Goal: Navigation & Orientation: Find specific page/section

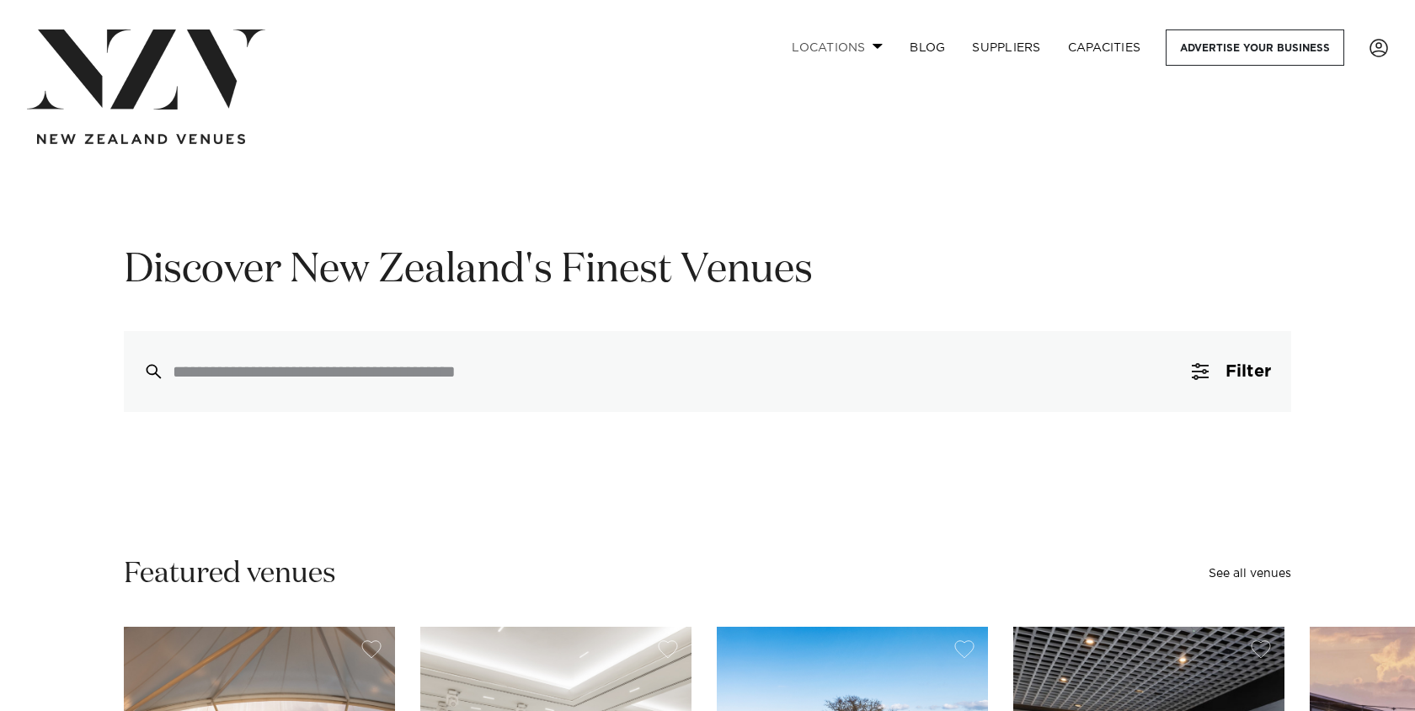
click at [877, 46] on span at bounding box center [877, 46] width 11 height 6
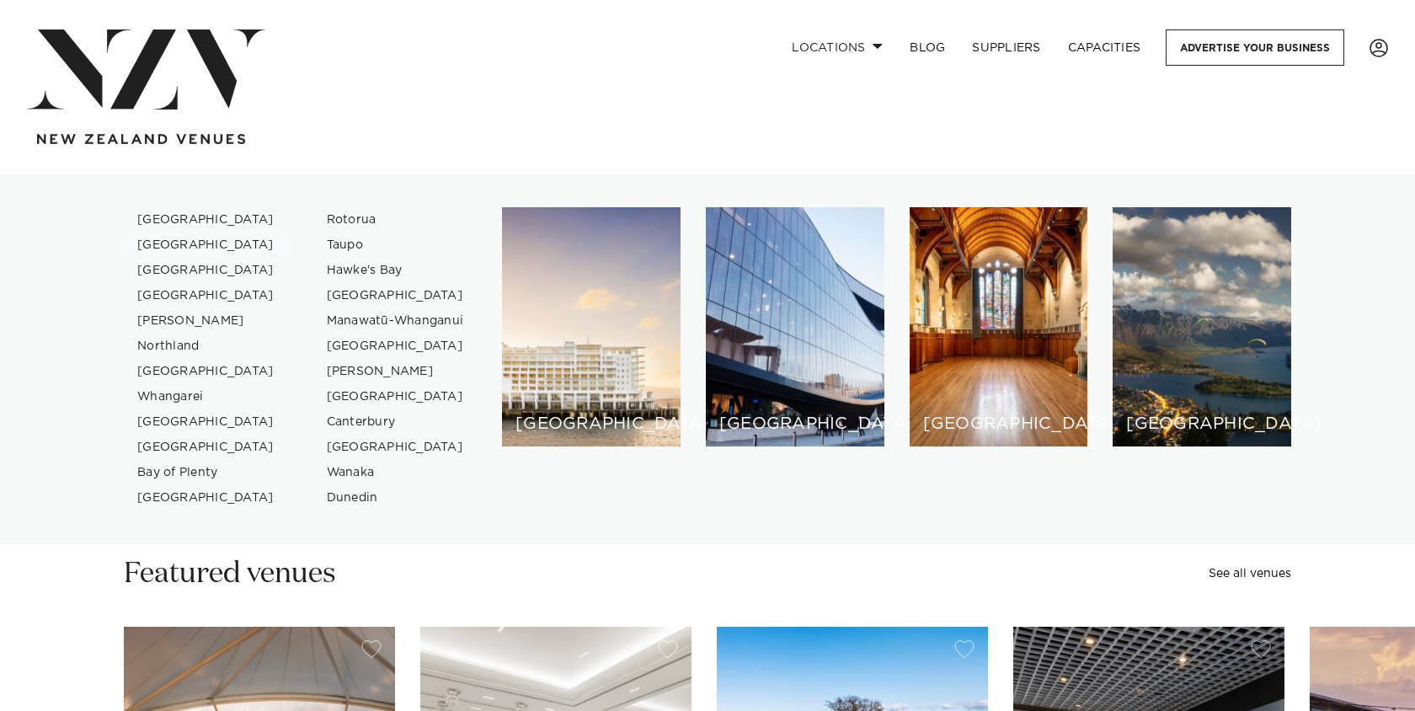
click at [139, 244] on link "[GEOGRAPHIC_DATA]" at bounding box center [206, 244] width 164 height 25
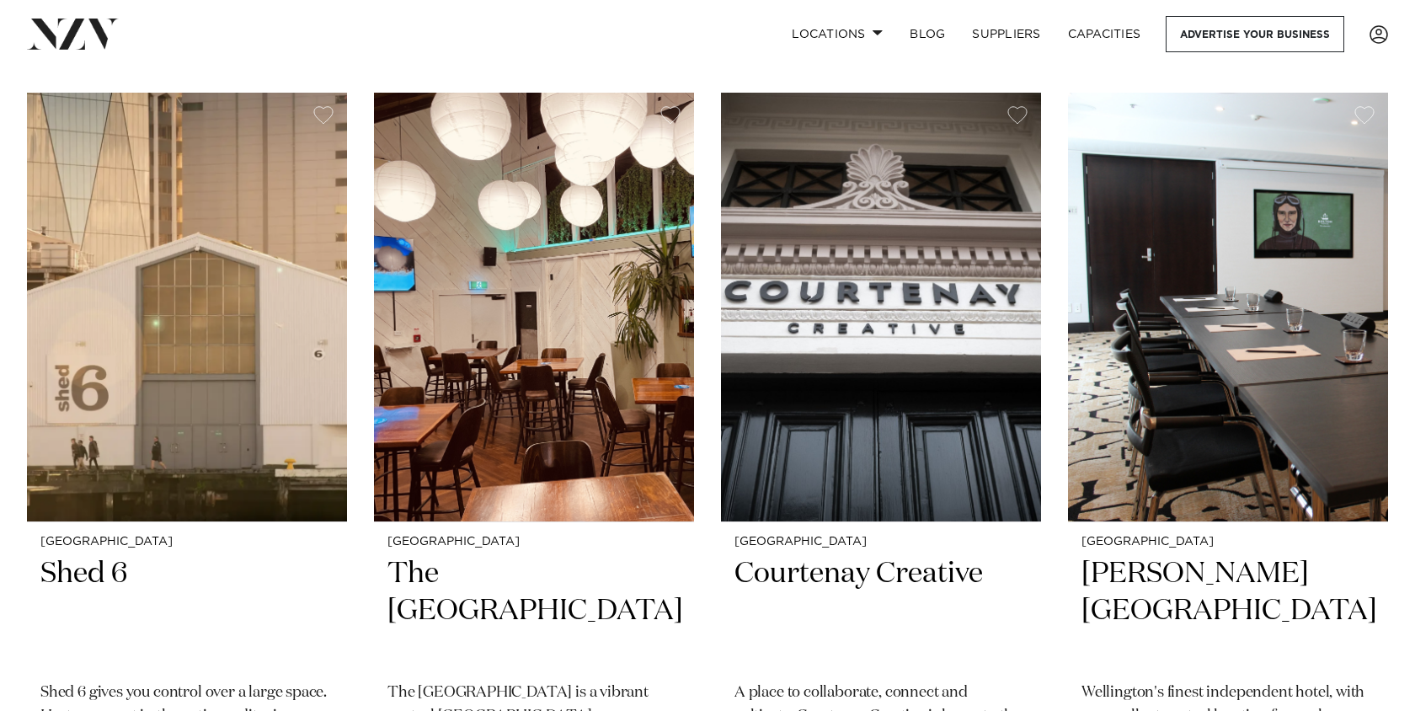
scroll to position [4602, 0]
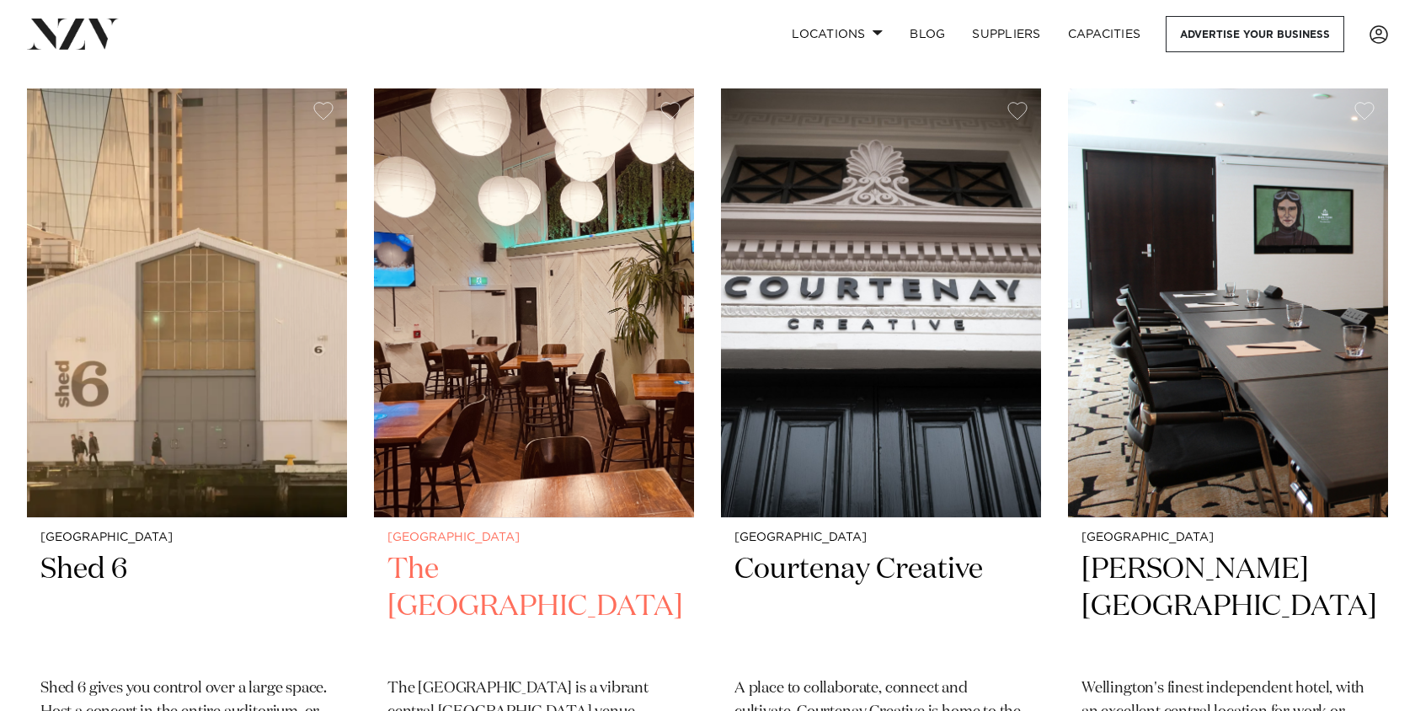
click at [477, 346] on img at bounding box center [534, 302] width 320 height 429
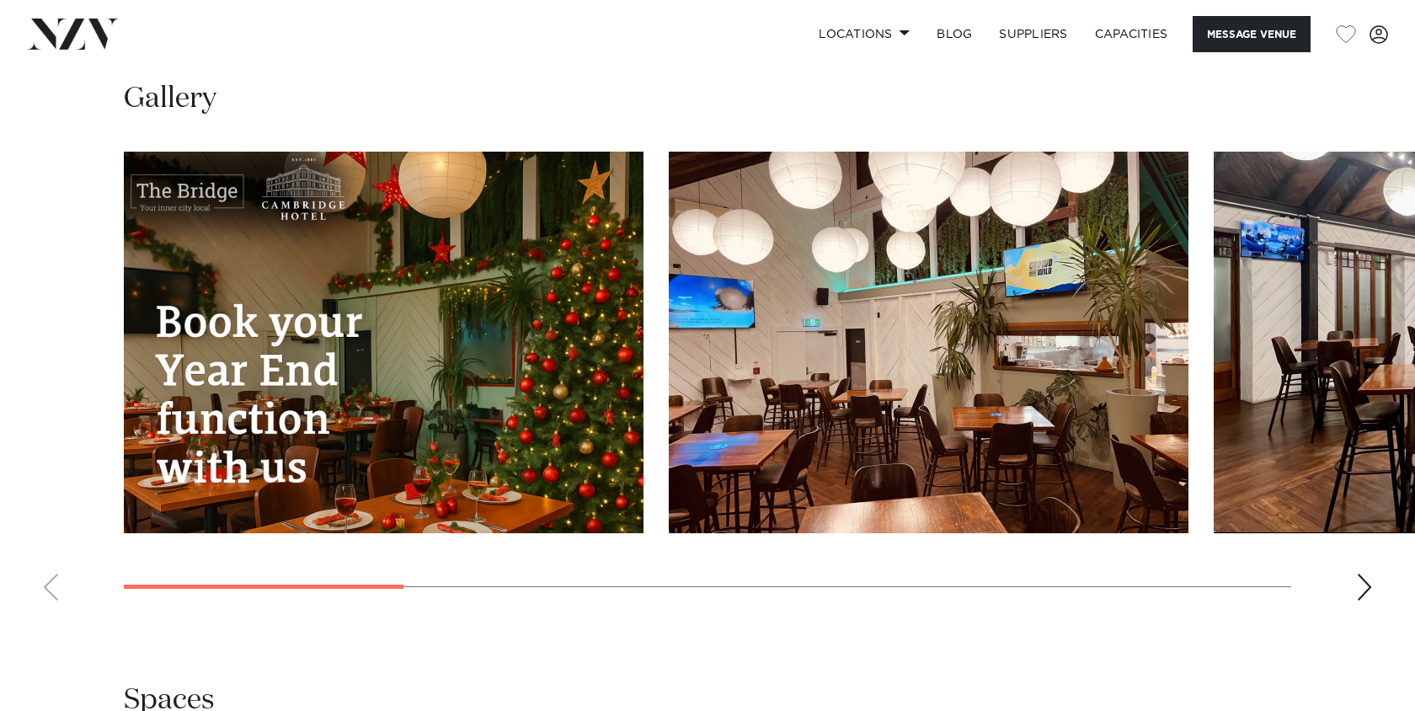
scroll to position [1777, 0]
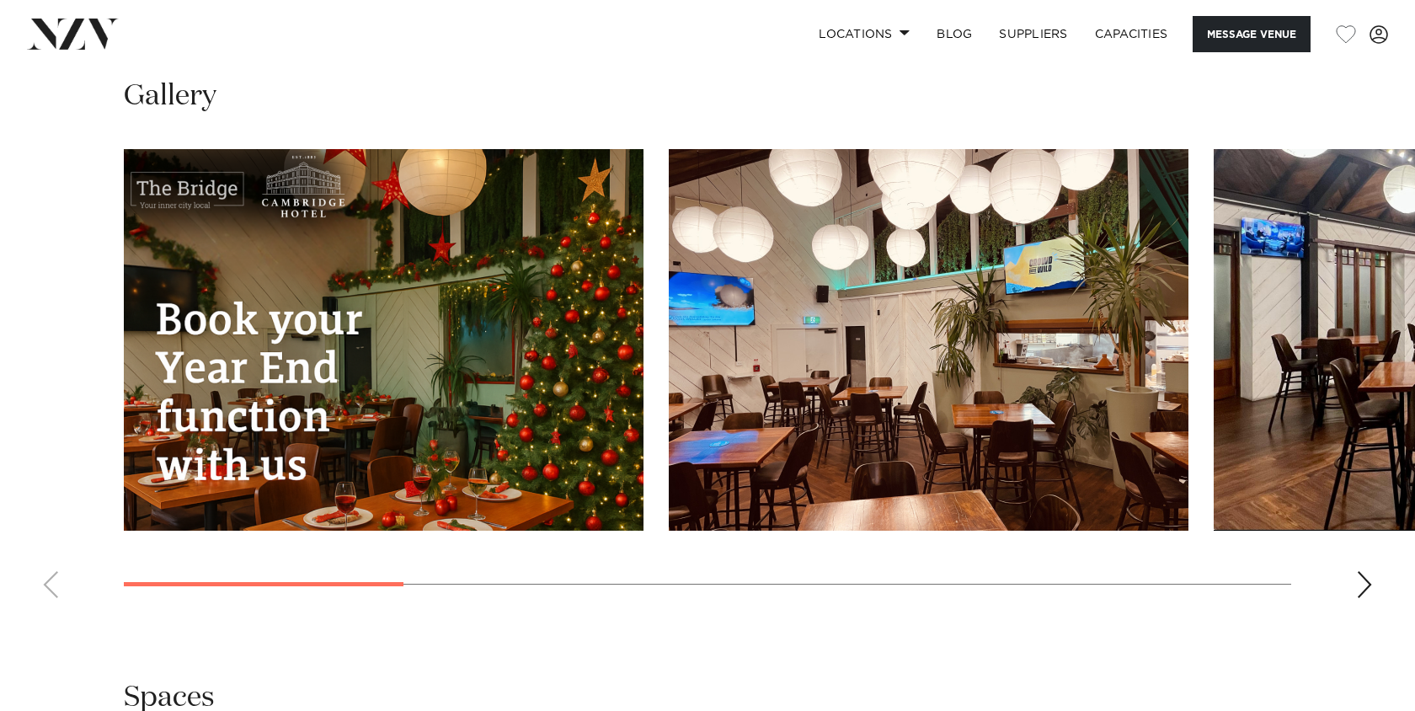
click at [1364, 590] on div "Next slide" at bounding box center [1364, 584] width 17 height 27
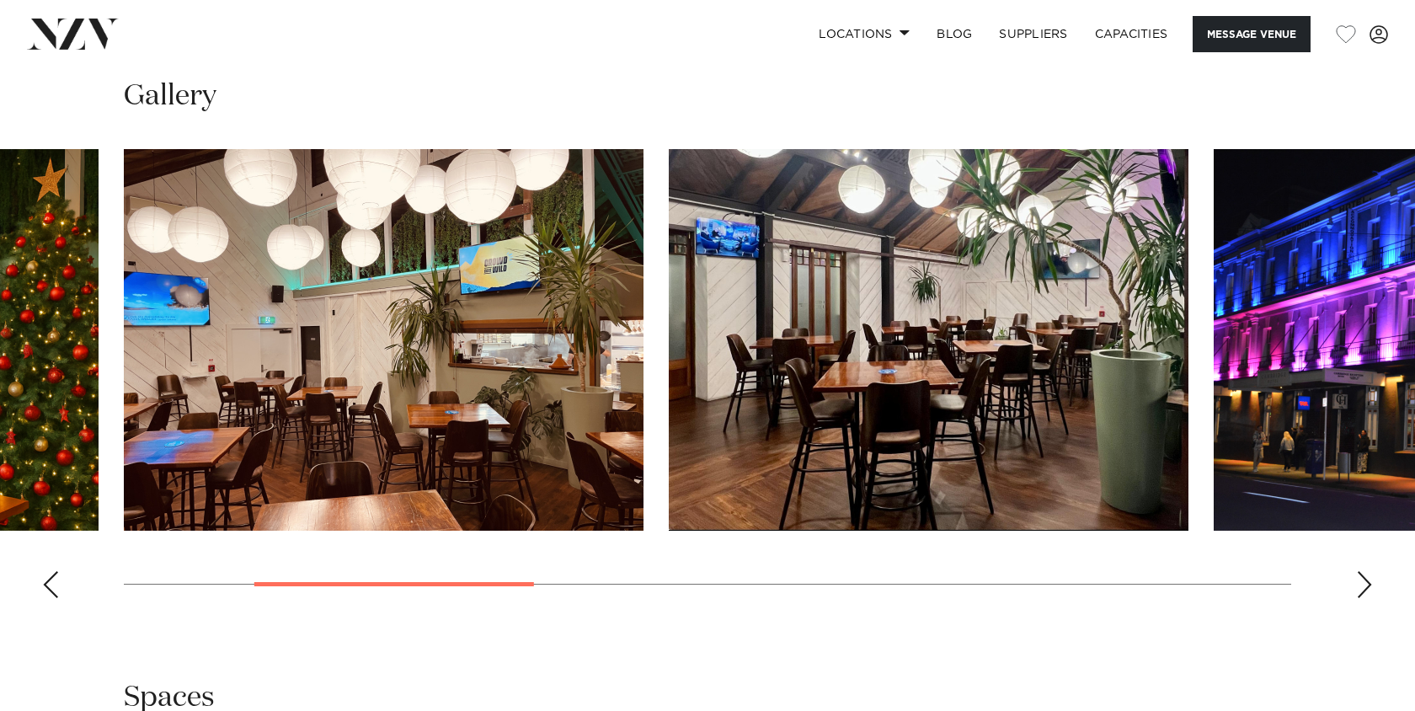
click at [1364, 590] on div "Next slide" at bounding box center [1364, 584] width 17 height 27
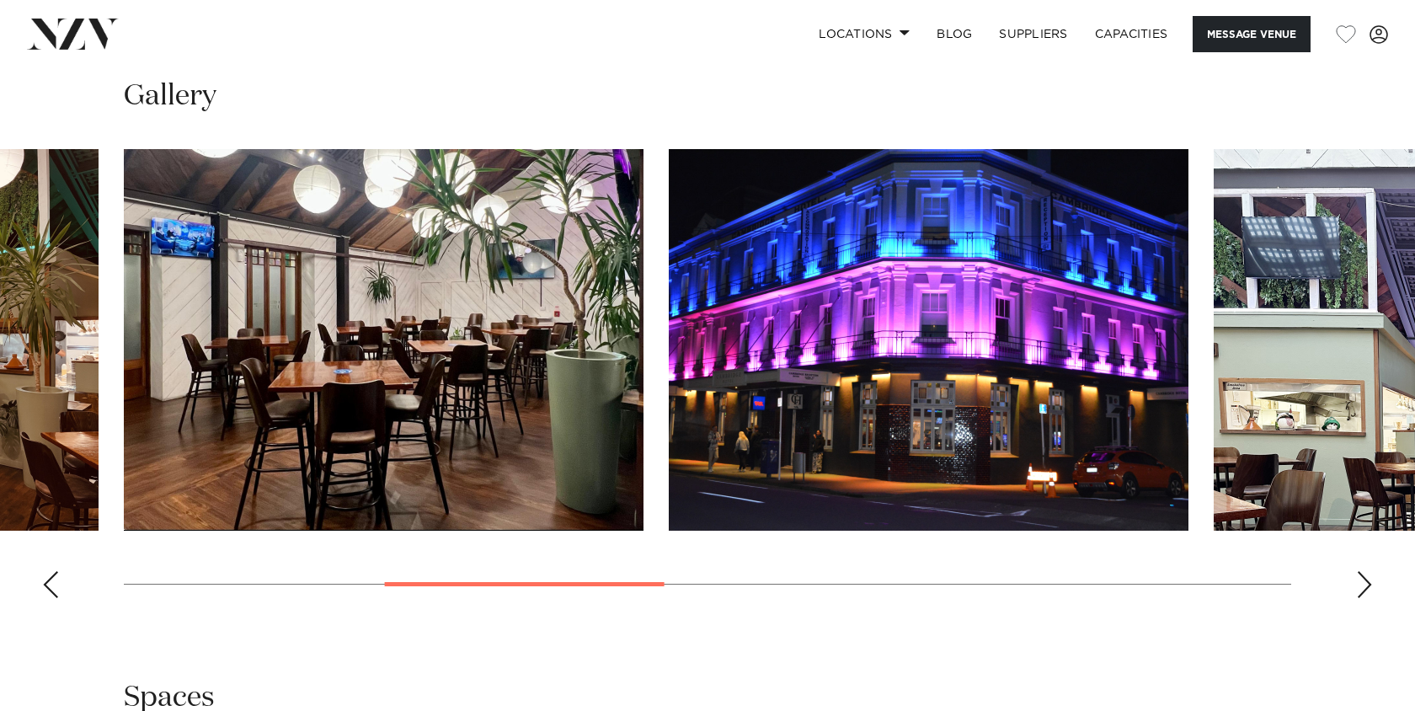
click at [1364, 590] on div "Next slide" at bounding box center [1364, 584] width 17 height 27
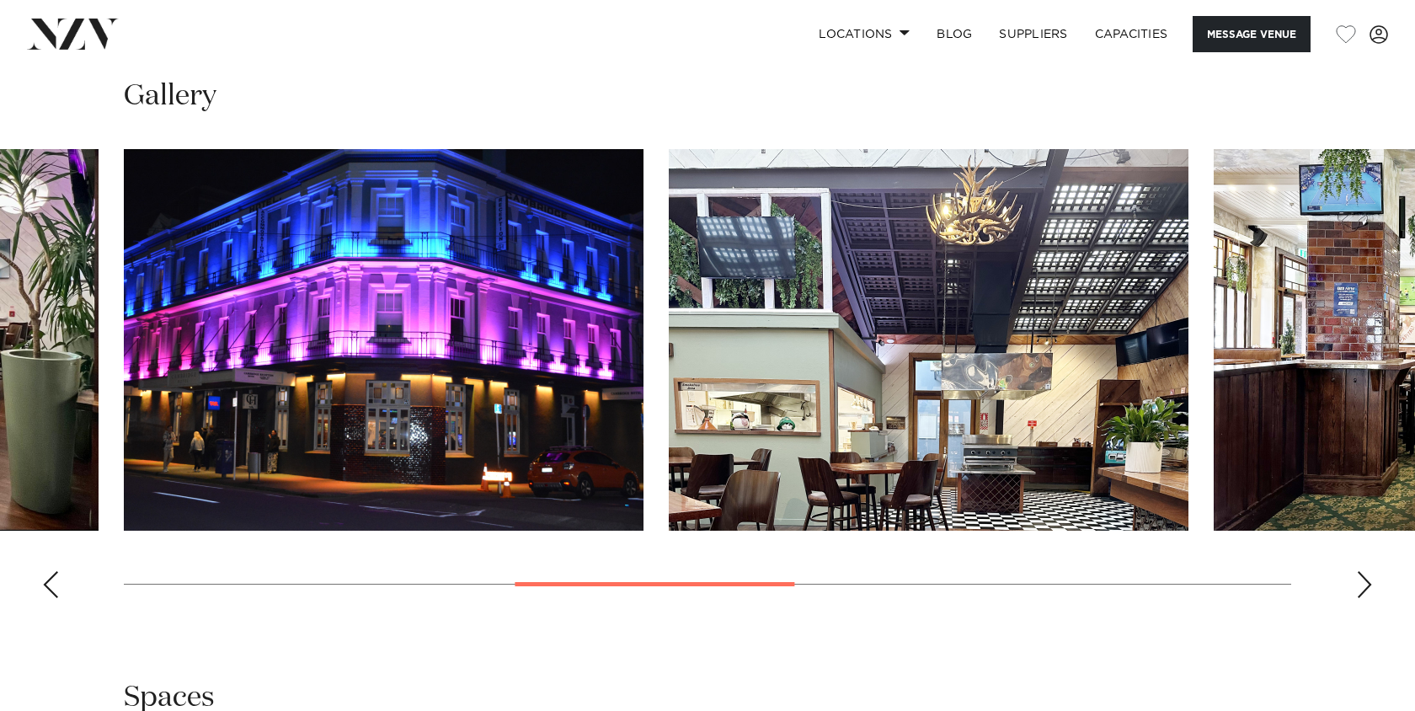
click at [1364, 590] on div "Next slide" at bounding box center [1364, 584] width 17 height 27
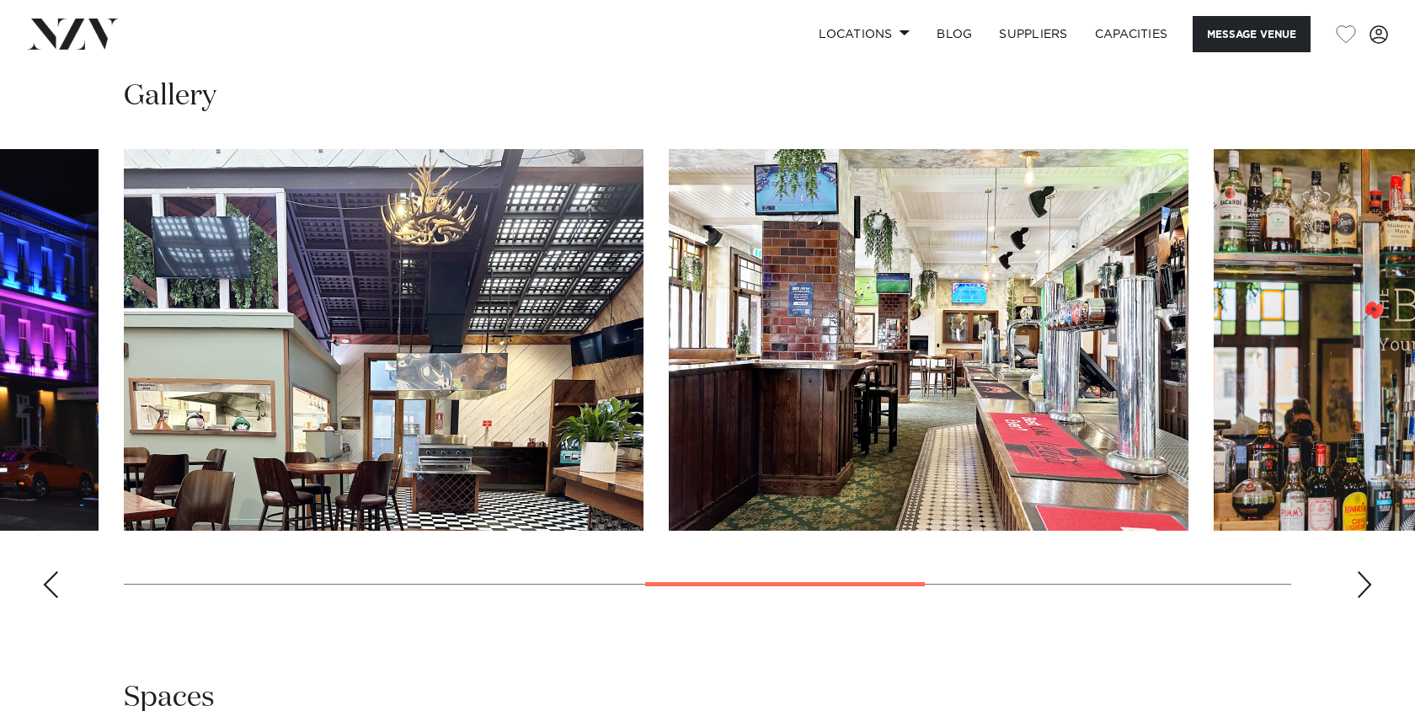
click at [1364, 590] on div "Next slide" at bounding box center [1364, 584] width 17 height 27
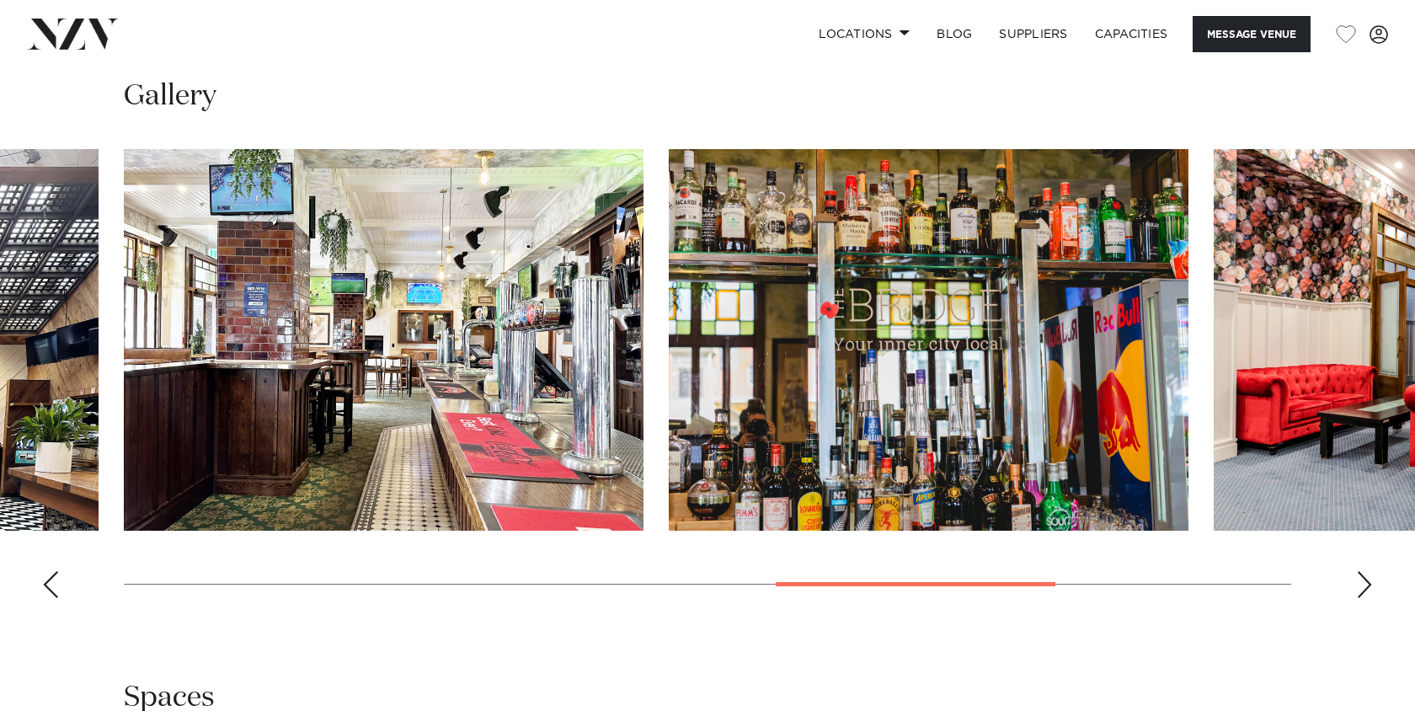
click at [1364, 590] on div "Next slide" at bounding box center [1364, 584] width 17 height 27
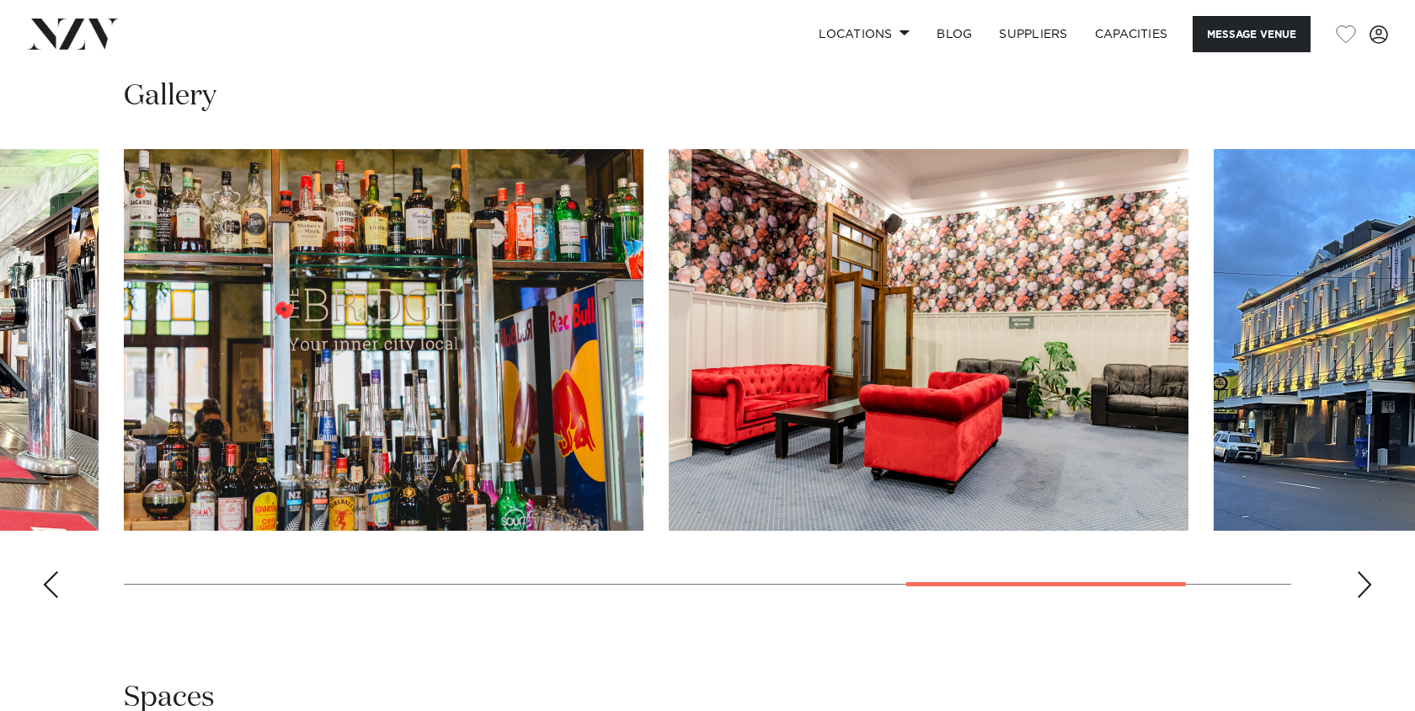
click at [1366, 589] on div "Next slide" at bounding box center [1364, 584] width 17 height 27
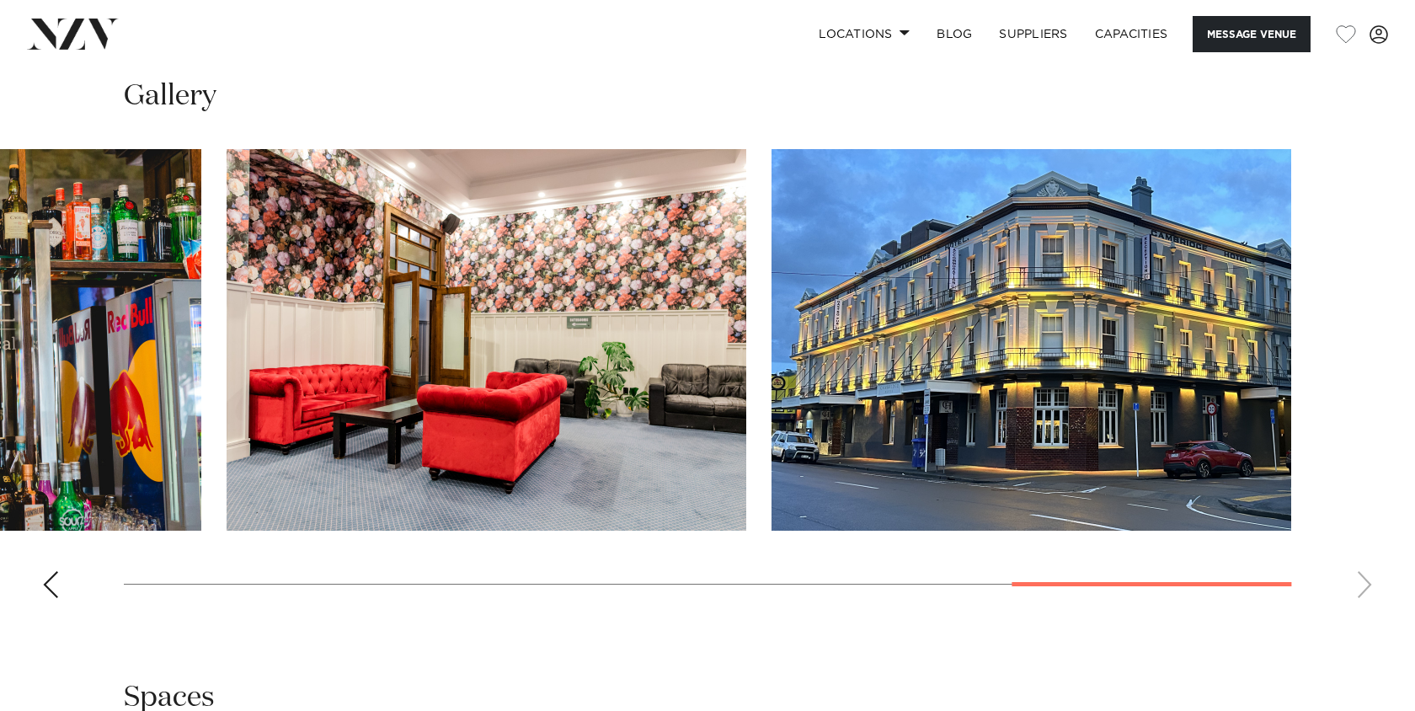
click at [43, 578] on div "Previous slide" at bounding box center [50, 584] width 17 height 27
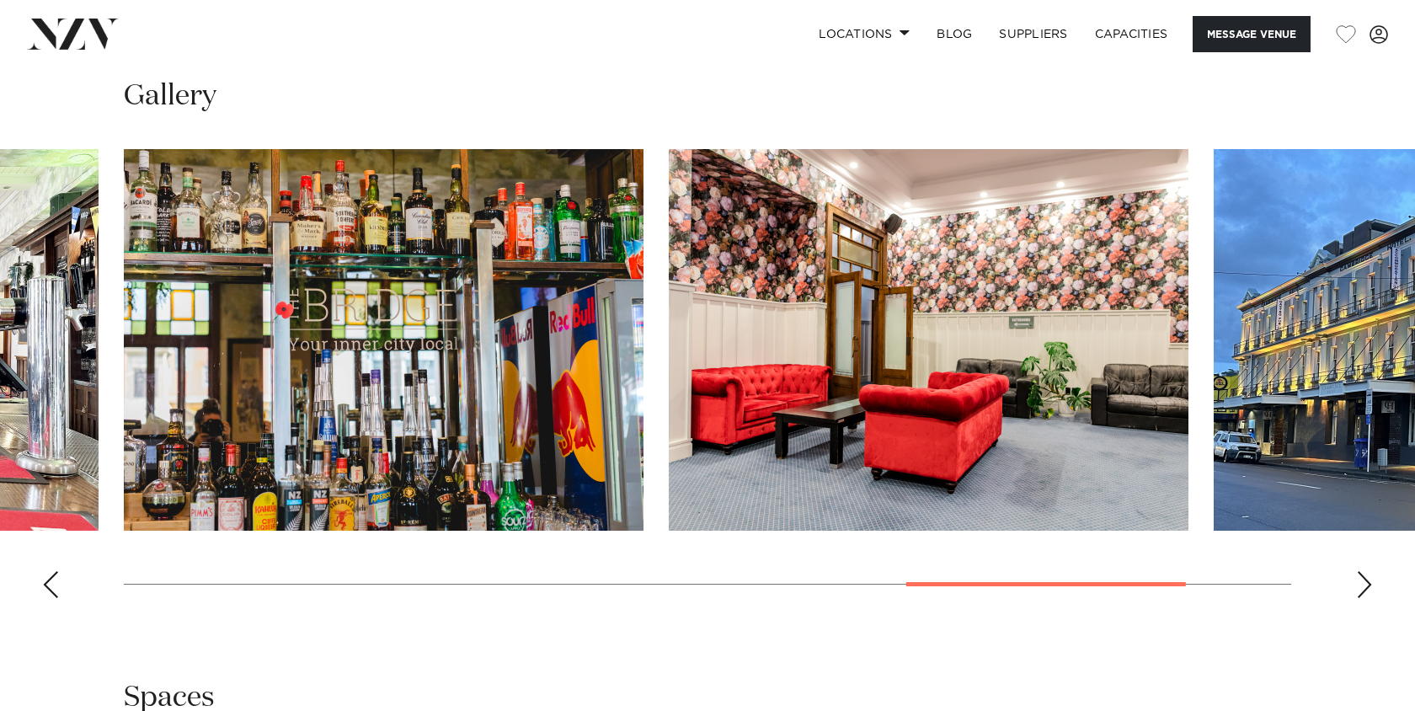
click at [43, 578] on div "Previous slide" at bounding box center [50, 584] width 17 height 27
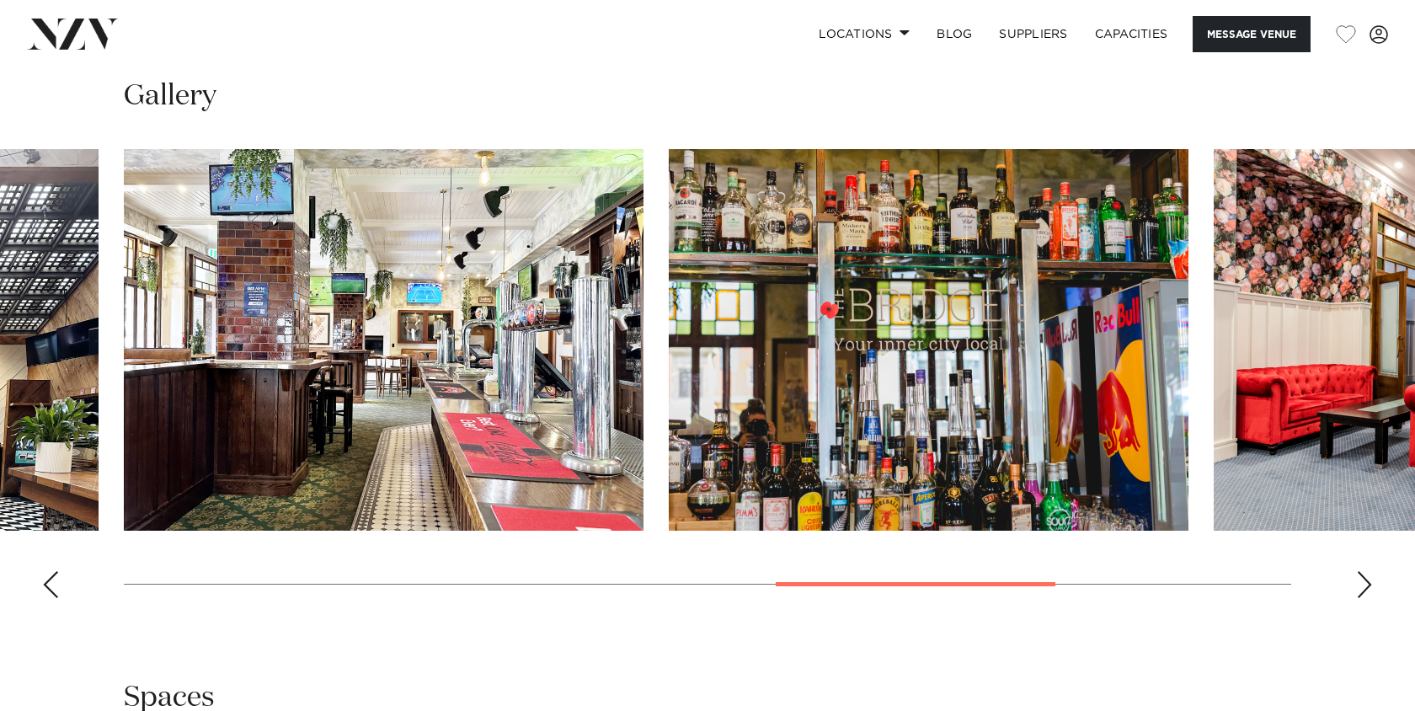
click at [1356, 585] on div "Next slide" at bounding box center [1364, 584] width 17 height 27
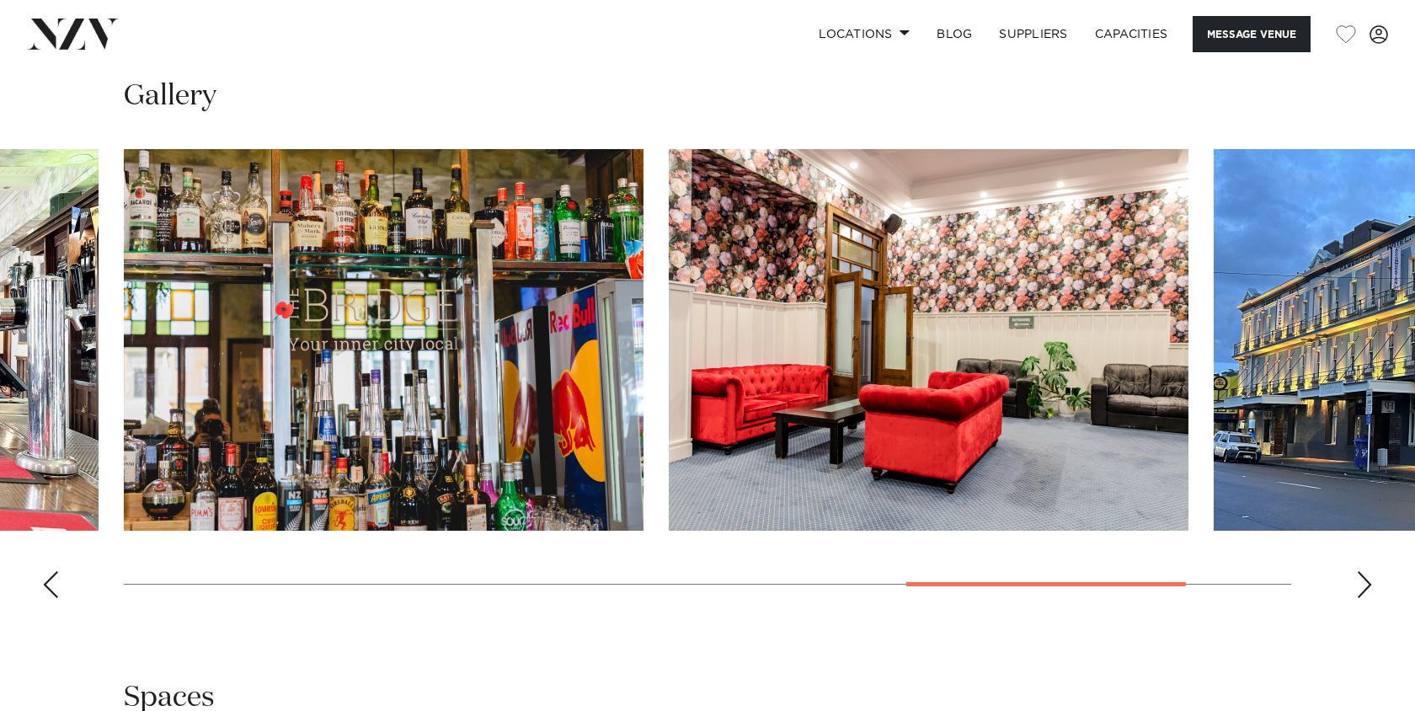
click at [1356, 585] on div "Next slide" at bounding box center [1364, 584] width 17 height 27
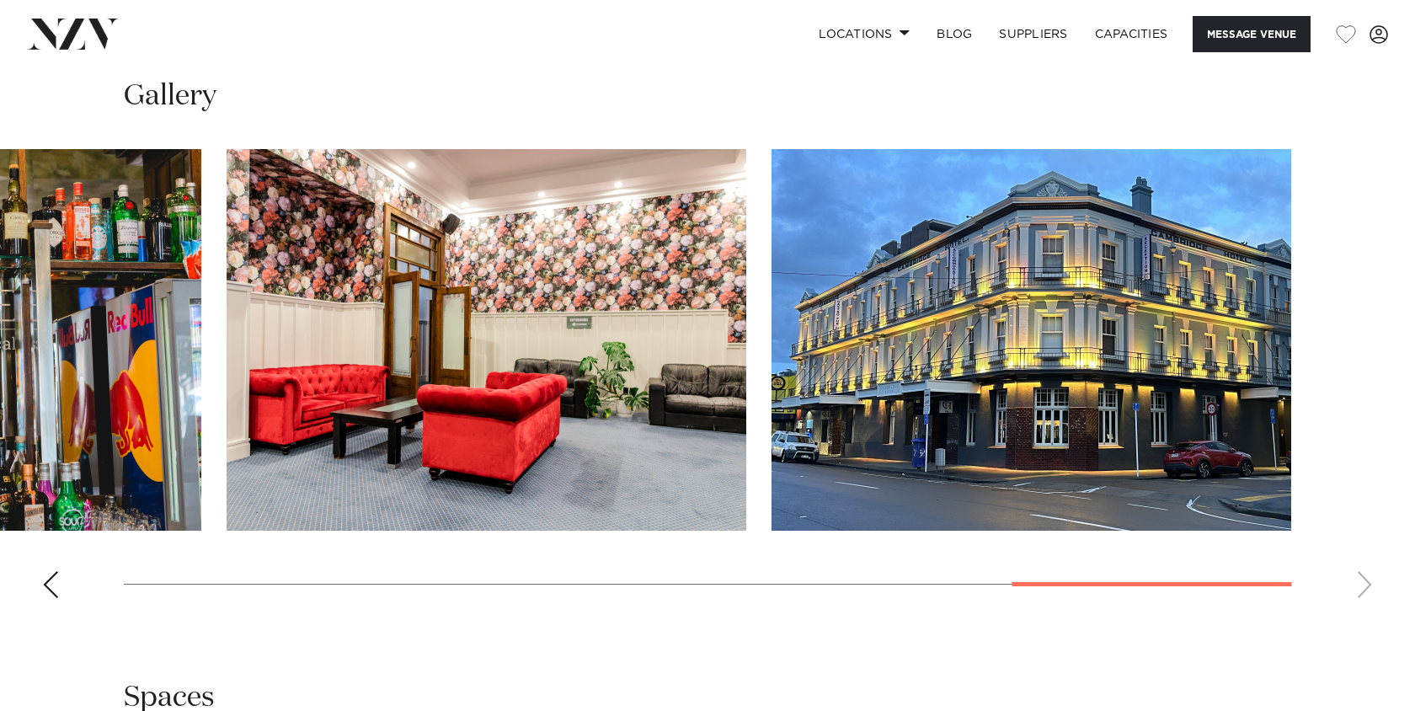
click at [50, 589] on div "Previous slide" at bounding box center [50, 584] width 17 height 27
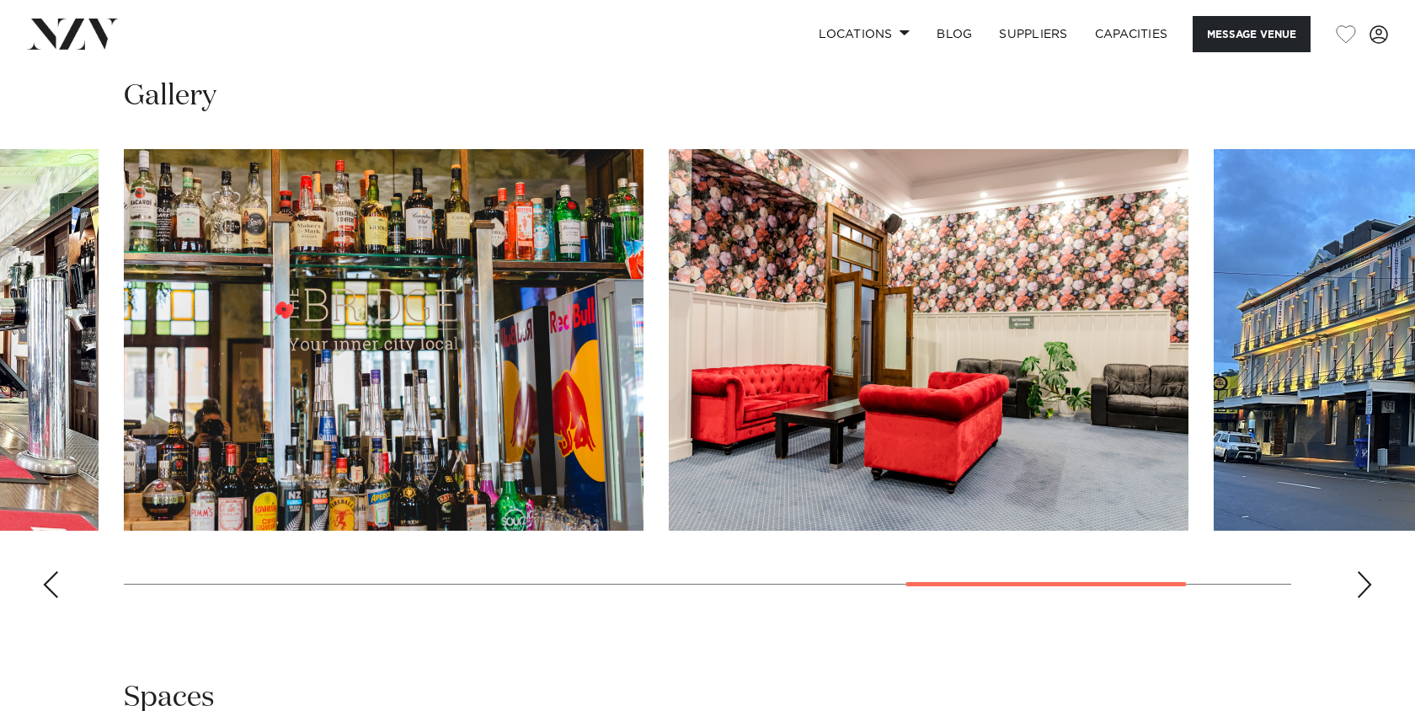
click at [50, 589] on div "Previous slide" at bounding box center [50, 584] width 17 height 27
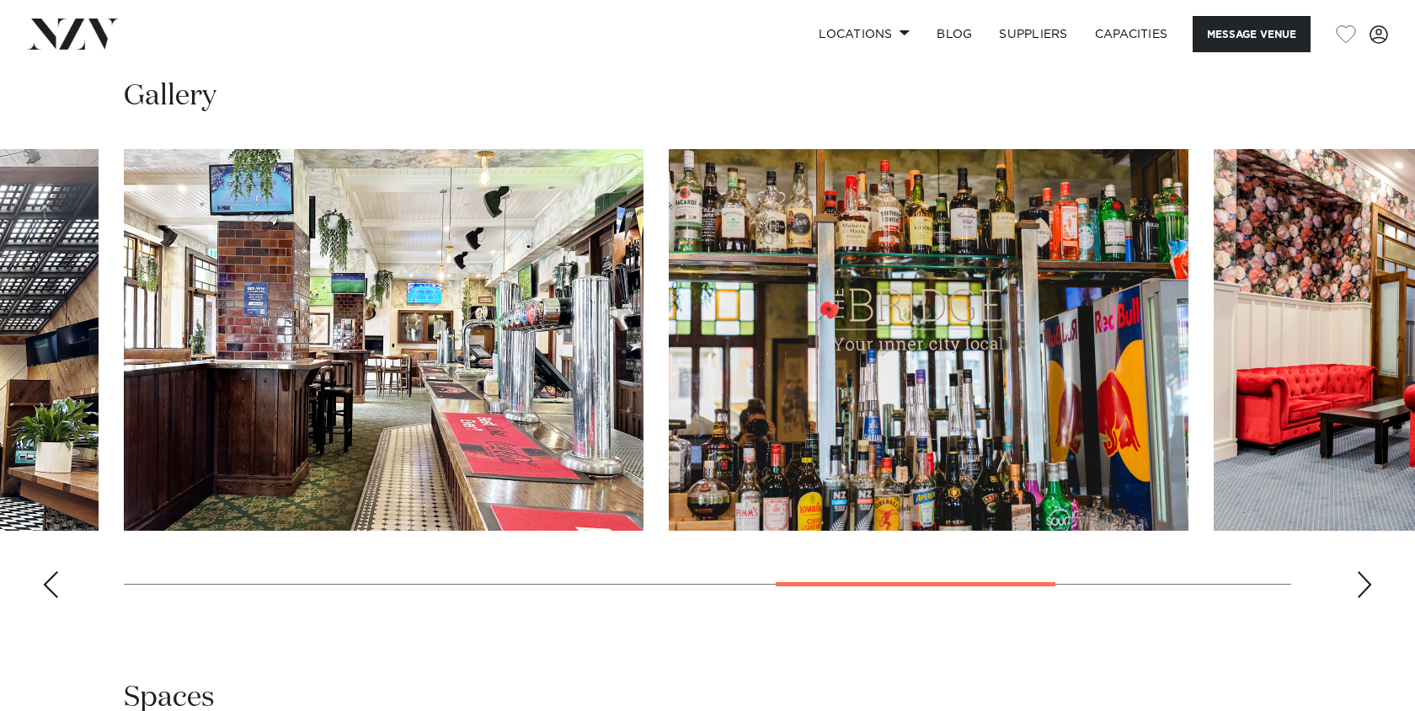
click at [50, 589] on div "Previous slide" at bounding box center [50, 584] width 17 height 27
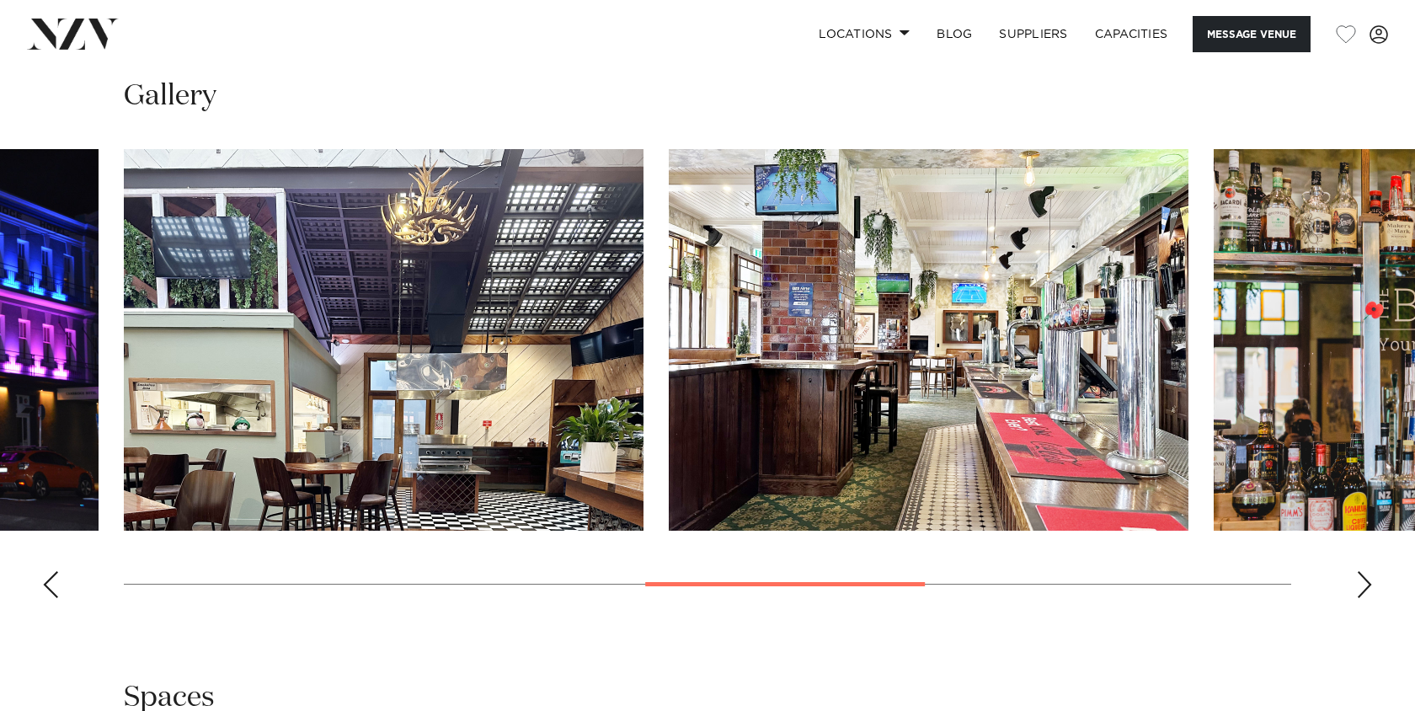
click at [50, 589] on div "Previous slide" at bounding box center [50, 584] width 17 height 27
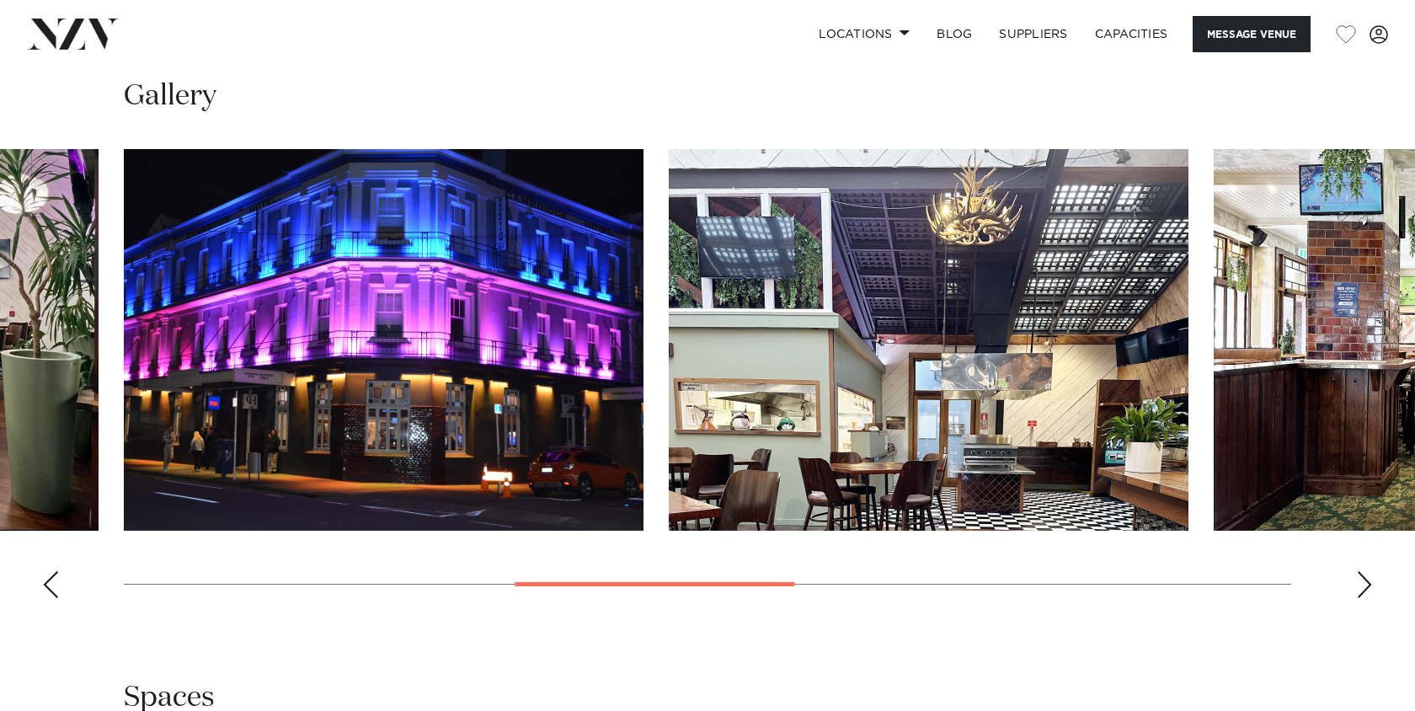
click at [45, 587] on div "Previous slide" at bounding box center [50, 584] width 17 height 27
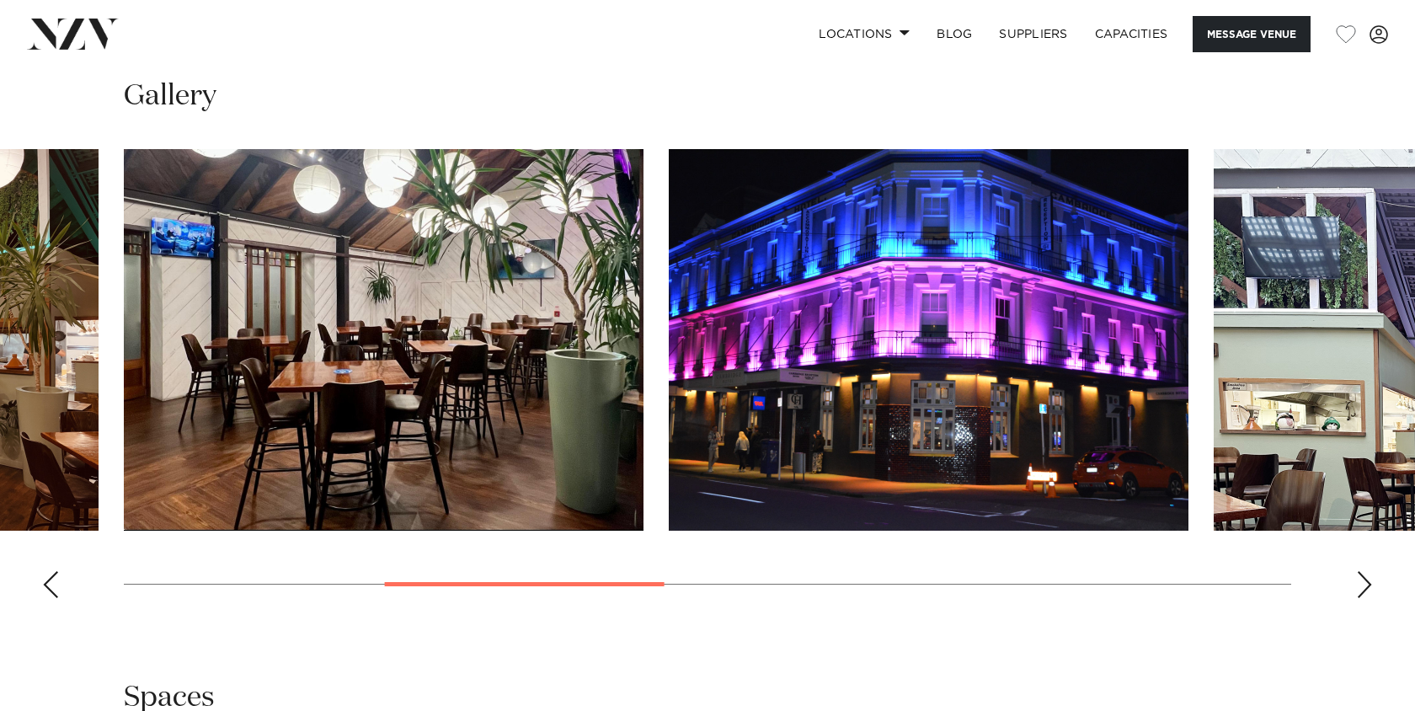
click at [45, 587] on div "Previous slide" at bounding box center [50, 584] width 17 height 27
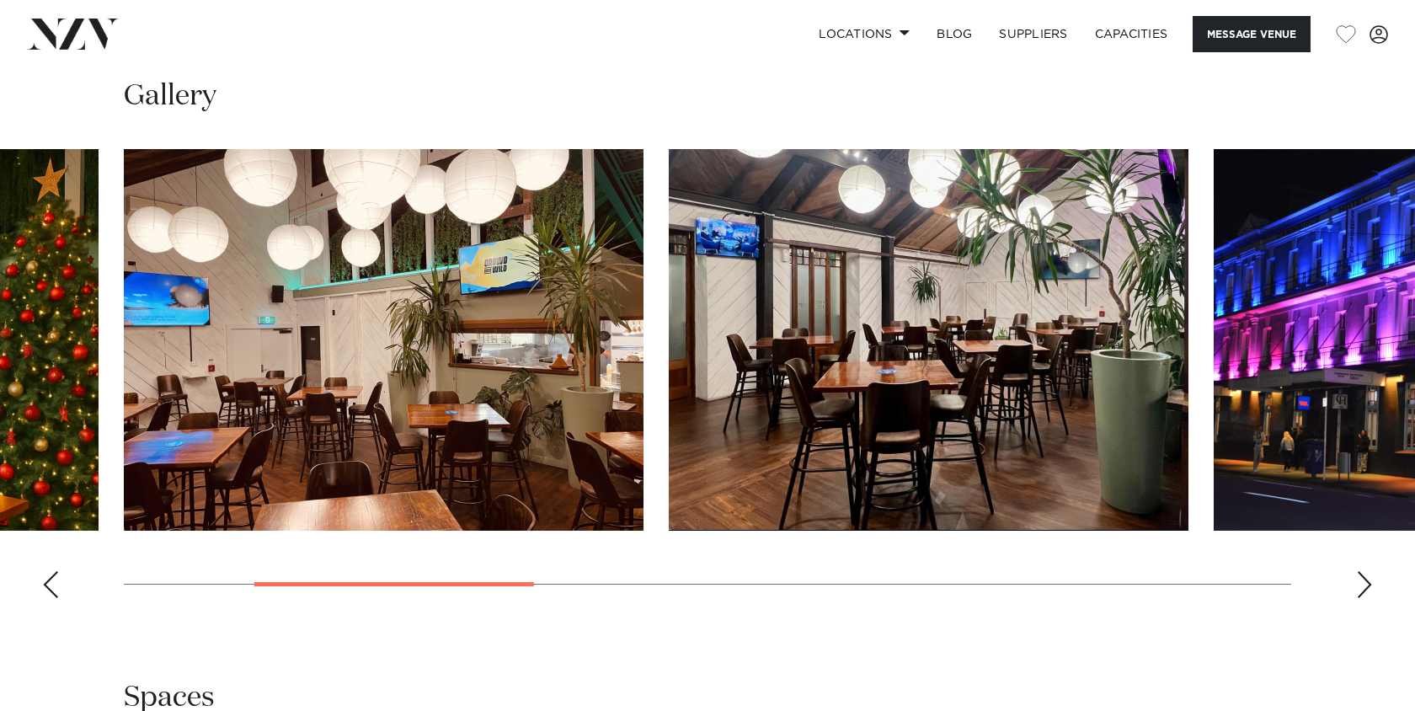
click at [45, 587] on div "Previous slide" at bounding box center [50, 584] width 17 height 27
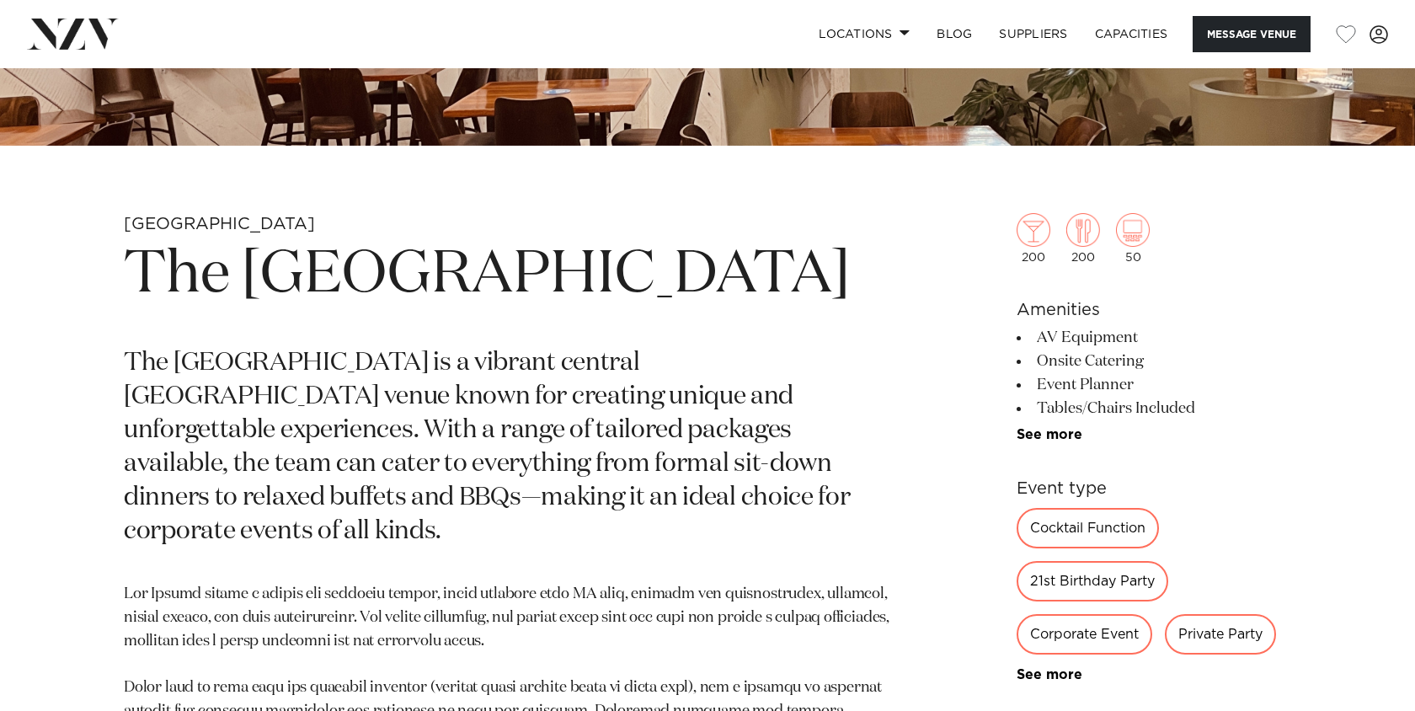
scroll to position [0, 0]
